Goal: Task Accomplishment & Management: Manage account settings

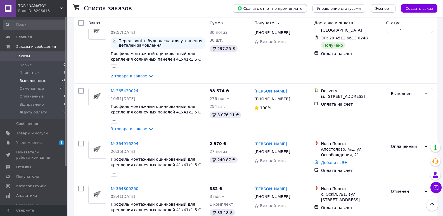
click at [34, 79] on span "Выполненные" at bounding box center [33, 80] width 27 height 5
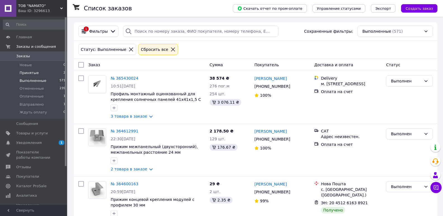
click at [29, 72] on span "Принятые" at bounding box center [29, 72] width 19 height 5
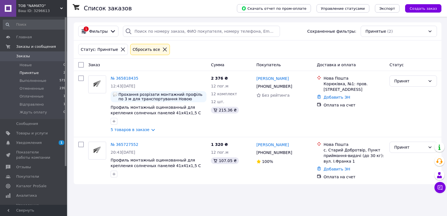
click at [233, 210] on div "Список заказов Скачать отчет по пром-оплате Управление статусами Экспорт Создат…" at bounding box center [257, 108] width 379 height 216
click at [31, 155] on span "Показатели работы компании" at bounding box center [33, 155] width 35 height 10
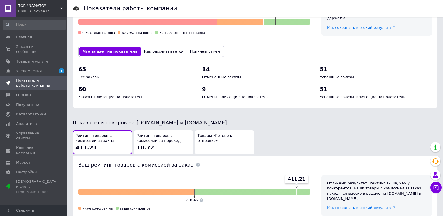
scroll to position [287, 0]
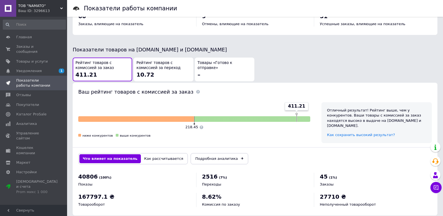
click at [155, 147] on div "Что влияет на показатель Как рассчитывается Подробная аналитика" at bounding box center [255, 158] width 365 height 22
